Goal: Information Seeking & Learning: Learn about a topic

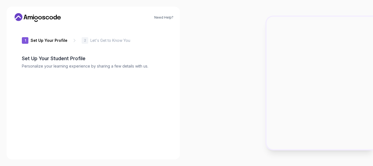
type input "swiftfoxed276"
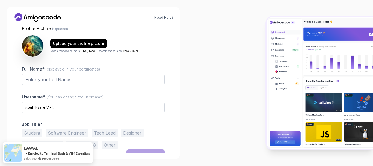
scroll to position [62, 0]
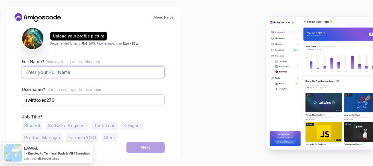
click at [103, 68] on input "Full Name* (displayed in your certificates)" at bounding box center [93, 71] width 143 height 11
type input "[PERSON_NAME]"
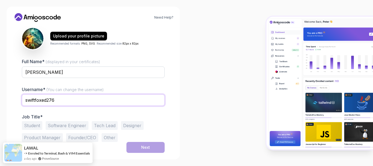
drag, startPoint x: 73, startPoint y: 101, endPoint x: 14, endPoint y: 103, distance: 59.0
click at [14, 103] on div "1 Set Up Your Profile 1 Set Up Your Profile 2 Let's Get to Know You Set Up Your…" at bounding box center [93, 89] width 160 height 126
type input "wiftfoxed276"
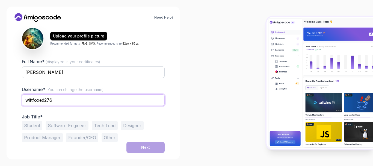
drag, startPoint x: 98, startPoint y: 105, endPoint x: 2, endPoint y: 120, distance: 97.5
click at [2, 120] on div "Need Help? 1 Set Up Your Profile 1 Set Up Your Profile 2 Let's Get to Know You …" at bounding box center [93, 83] width 186 height 166
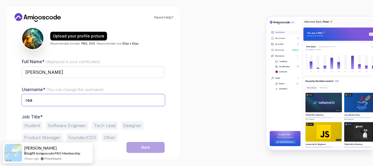
type input "realspinz"
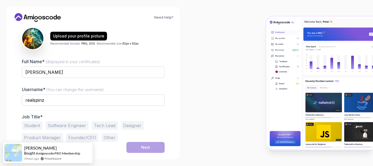
click at [32, 129] on button "Student" at bounding box center [32, 125] width 20 height 9
click at [136, 146] on button "Next" at bounding box center [145, 147] width 38 height 11
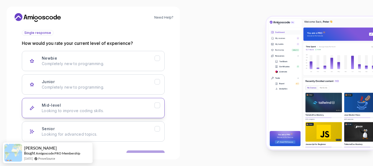
click at [100, 114] on button "Mid-level Looking to improve coding skills." at bounding box center [93, 108] width 143 height 20
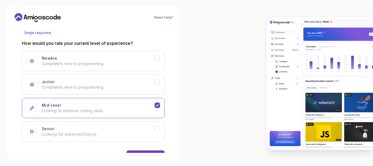
click at [142, 153] on div "Need Help? 2 Let's Get to Know You 1 Set Up Your Profile 2 Let's Get to Know Yo…" at bounding box center [93, 83] width 173 height 152
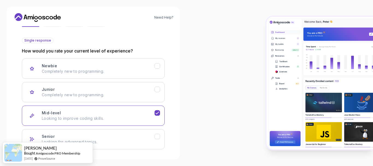
scroll to position [79, 0]
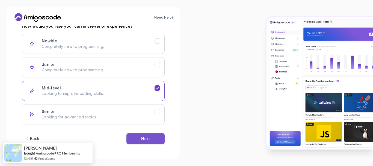
click at [145, 143] on button "Next" at bounding box center [145, 138] width 38 height 11
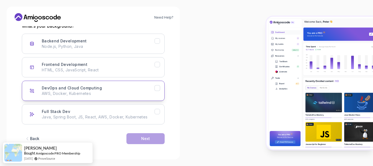
click at [126, 84] on button "DevOps and Cloud Computing AWS, Docker, Kubernetes" at bounding box center [93, 90] width 143 height 20
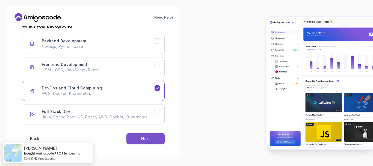
click at [147, 141] on button "Next" at bounding box center [145, 138] width 38 height 11
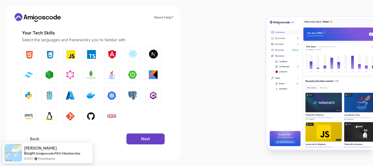
scroll to position [73, 0]
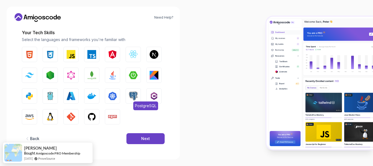
click at [139, 98] on button "PostgreSQL" at bounding box center [132, 95] width 15 height 15
click at [86, 114] on button "GitHub" at bounding box center [91, 116] width 15 height 15
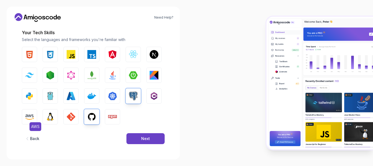
click at [33, 115] on img "button" at bounding box center [29, 116] width 9 height 9
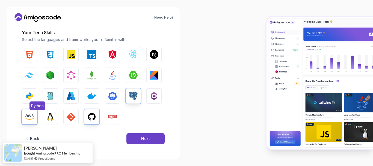
click at [31, 97] on img "button" at bounding box center [29, 95] width 9 height 9
click at [134, 133] on button "Next" at bounding box center [145, 138] width 38 height 11
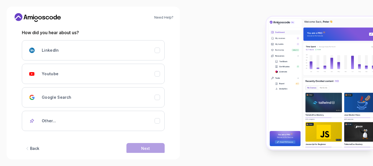
scroll to position [82, 0]
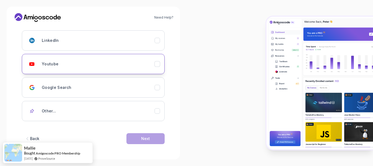
click at [77, 69] on div "Youtube" at bounding box center [98, 63] width 113 height 11
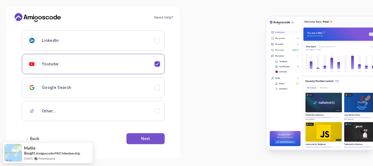
click at [137, 138] on button "Next" at bounding box center [145, 138] width 38 height 11
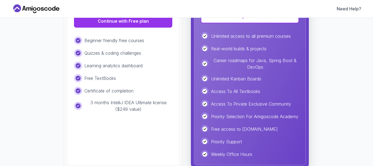
scroll to position [109, 0]
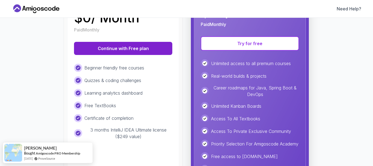
click at [108, 48] on button "Continue with Free plan" at bounding box center [123, 48] width 98 height 13
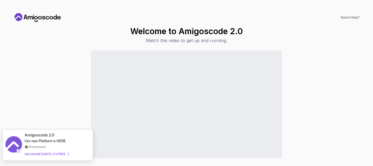
click at [66, 155] on div "Get started today. It's FREE" at bounding box center [47, 153] width 44 height 6
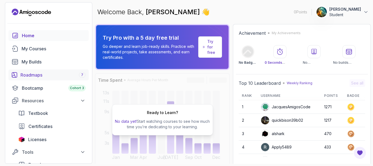
click at [76, 74] on div "Roadmaps 7" at bounding box center [52, 74] width 65 height 7
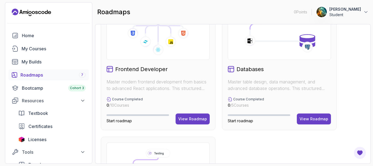
scroll to position [277, 0]
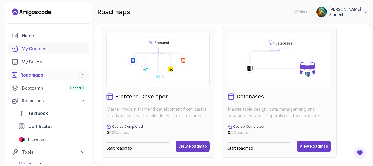
click at [40, 46] on div "My Courses" at bounding box center [54, 48] width 64 height 7
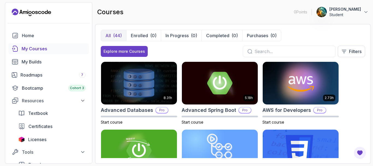
click at [257, 51] on input "text" at bounding box center [292, 51] width 76 height 7
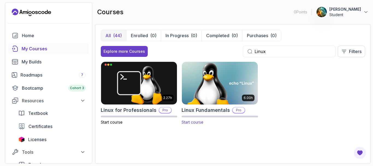
type input "Linux"
click at [202, 111] on h2 "Linux Fundamentals" at bounding box center [205, 110] width 48 height 8
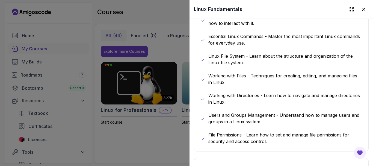
scroll to position [218, 0]
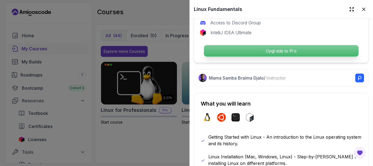
click at [237, 55] on div "Upgrade to Pro" at bounding box center [280, 50] width 163 height 13
click at [237, 50] on p "Upgrade to Pro" at bounding box center [281, 50] width 154 height 11
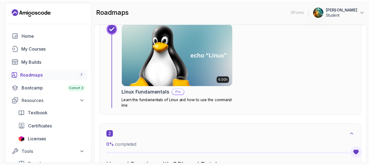
scroll to position [273, 0]
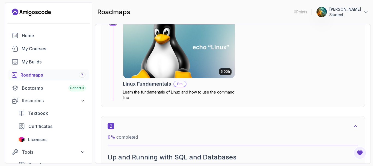
click at [163, 66] on img at bounding box center [178, 47] width 117 height 66
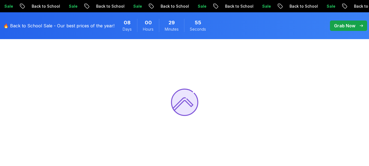
scroll to position [55, 0]
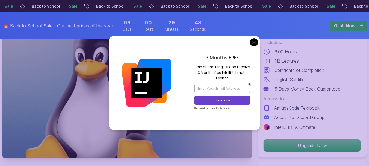
click at [140, 87] on img at bounding box center [146, 83] width 48 height 48
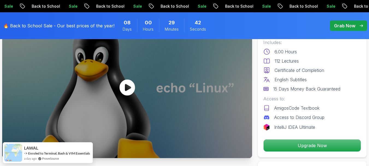
click at [139, 87] on div at bounding box center [127, 87] width 250 height 140
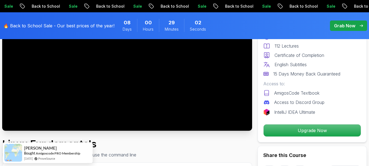
scroll to position [0, 0]
